Goal: Transaction & Acquisition: Purchase product/service

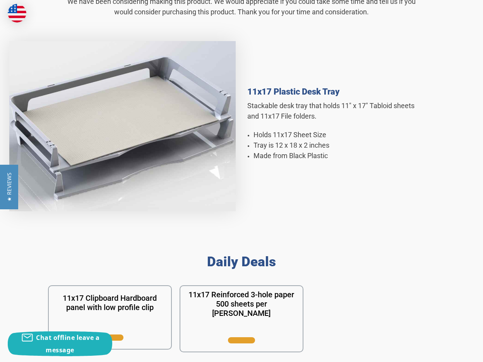
scroll to position [481, 0]
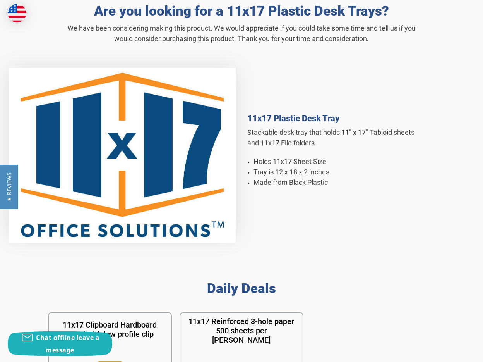
click at [170, 131] on img at bounding box center [122, 155] width 226 height 175
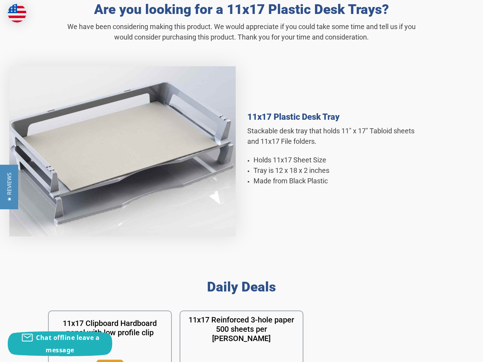
scroll to position [705, 0]
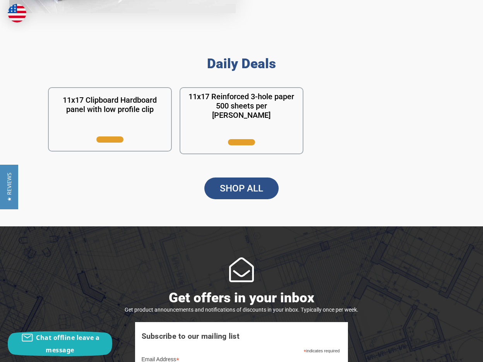
click at [252, 177] on link "SHOP ALL" at bounding box center [241, 188] width 74 height 22
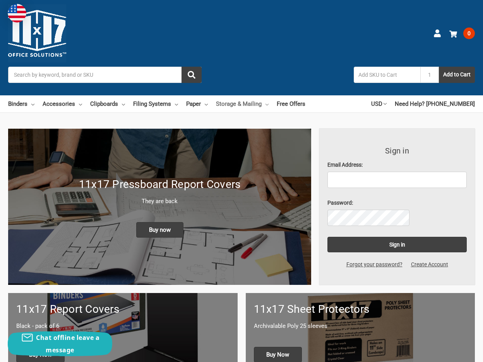
click at [248, 95] on link "Storage & Mailing" at bounding box center [242, 103] width 53 height 17
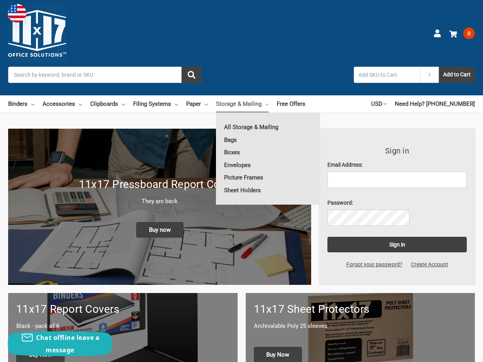
click at [154, 67] on input "Search" at bounding box center [105, 75] width 194 height 16
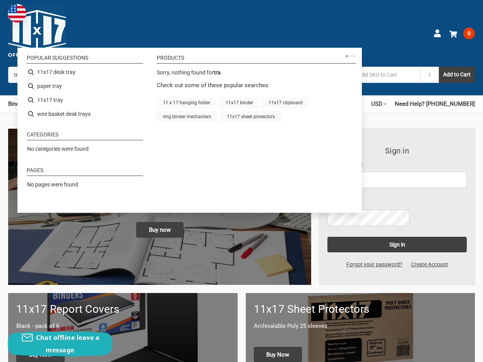
type input "tray"
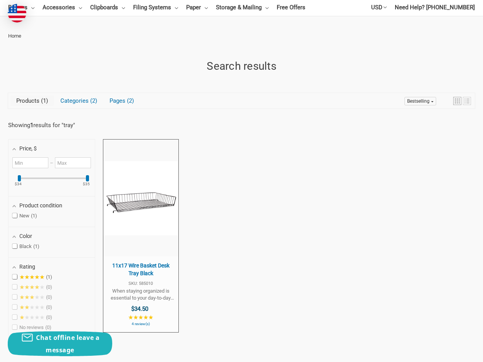
scroll to position [101, 0]
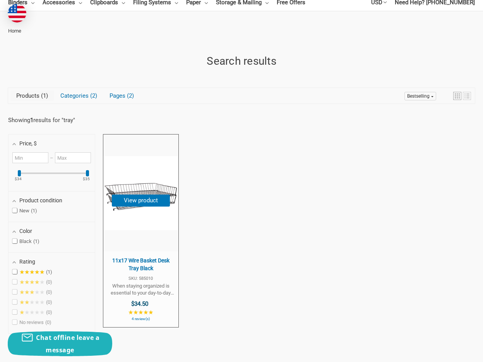
click at [163, 169] on img "11x17 Wire Basket Desk Tray Black" at bounding box center [141, 193] width 74 height 74
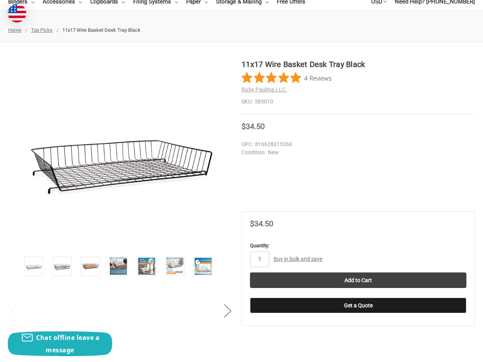
scroll to position [74, 0]
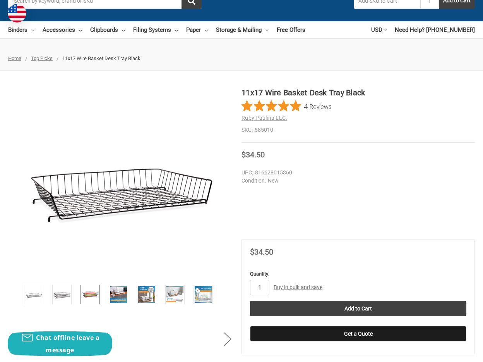
click at [82, 286] on img at bounding box center [90, 294] width 17 height 17
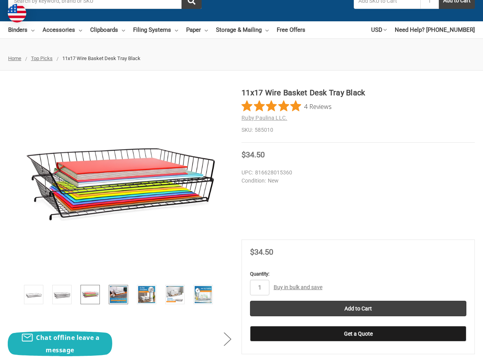
click at [110, 286] on img at bounding box center [118, 294] width 17 height 17
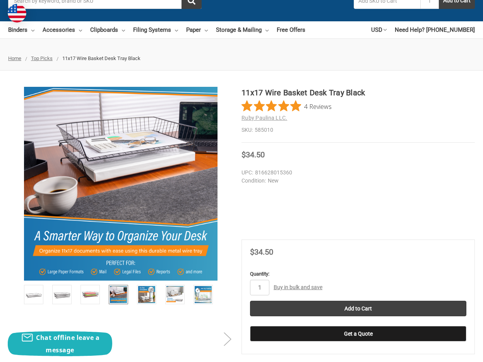
click at [220, 327] on button "Next" at bounding box center [227, 339] width 15 height 24
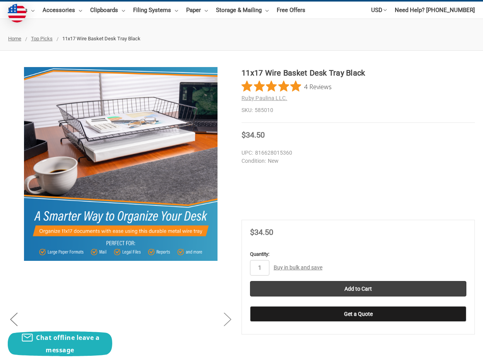
scroll to position [113, 0]
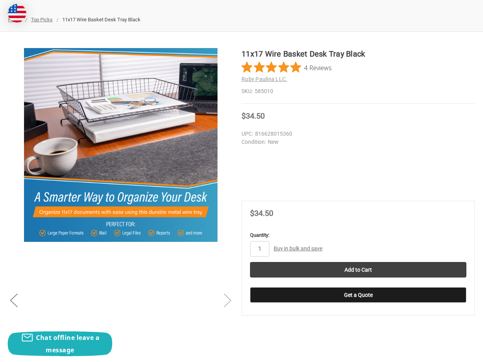
click at [220, 288] on button "Next" at bounding box center [227, 300] width 15 height 24
click at [194, 178] on link at bounding box center [203, 187] width 19 height 19
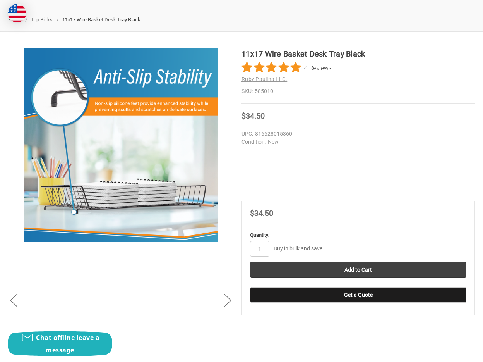
click at [166, 180] on img at bounding box center [174, 188] width 17 height 17
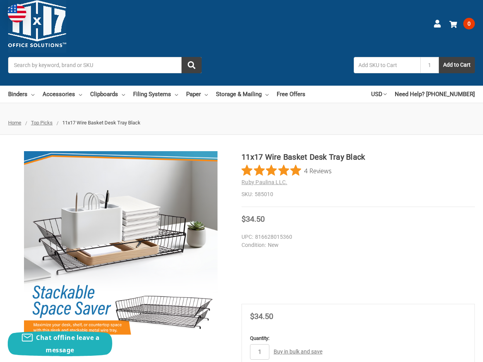
scroll to position [0, 0]
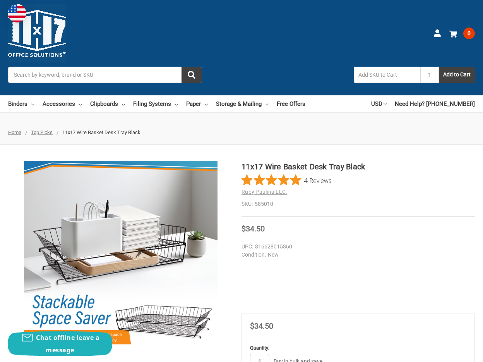
click at [21, 129] on span "Home" at bounding box center [14, 132] width 13 height 6
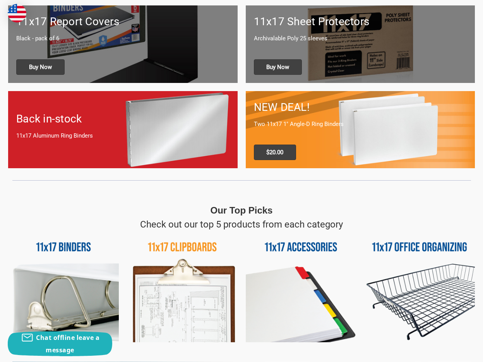
scroll to position [290, 0]
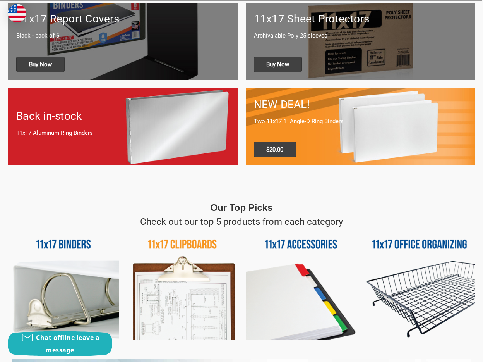
click at [401, 228] on img at bounding box center [419, 283] width 111 height 111
